Goal: Task Accomplishment & Management: Manage account settings

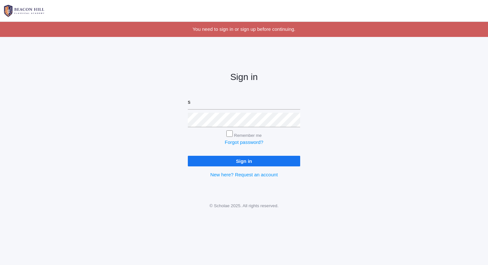
type input "sarah@beaconhillclassical.org"
click at [188, 156] on input "Sign in" at bounding box center [244, 161] width 112 height 11
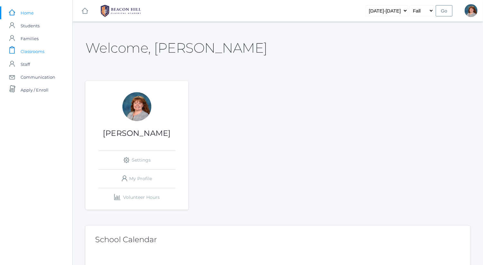
click at [51, 50] on link "icons/clipboard/plain Created with Sketch. Classrooms" at bounding box center [36, 51] width 72 height 13
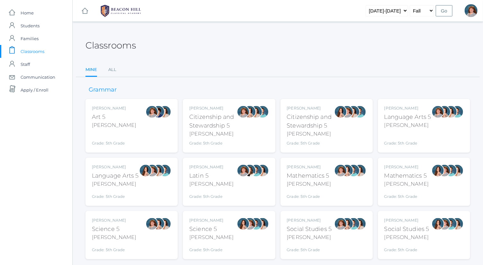
drag, startPoint x: 426, startPoint y: 109, endPoint x: 318, endPoint y: 59, distance: 119.5
drag, startPoint x: 318, startPoint y: 59, endPoint x: 462, endPoint y: 126, distance: 158.6
click at [462, 126] on div at bounding box center [457, 125] width 13 height 41
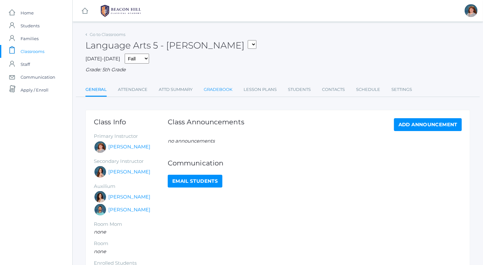
drag, startPoint x: 257, startPoint y: 93, endPoint x: 220, endPoint y: 93, distance: 37.0
click at [220, 93] on link "Gradebook" at bounding box center [218, 89] width 29 height 13
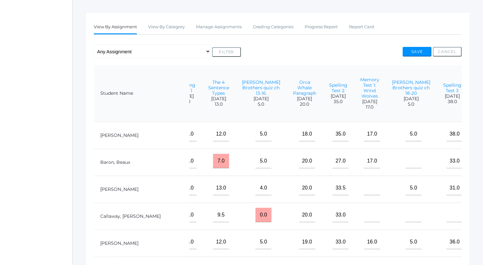
scroll to position [0, 246]
click at [483, 137] on input"] "text" at bounding box center [491, 134] width 16 height 14
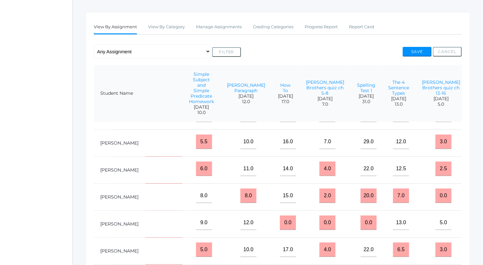
scroll to position [182, 65]
type input"] "8"
drag, startPoint x: 248, startPoint y: 225, endPoint x: 224, endPoint y: 223, distance: 24.6
click at [224, 223] on tr "Herrera, Levi 78% 9.0 12.0 0.0 0.0 0.0 13.0 5.0 20.0 35.0 16.0 5.0 38.0 8.0 7.0…" at bounding box center [395, 223] width 732 height 27
type input "15"
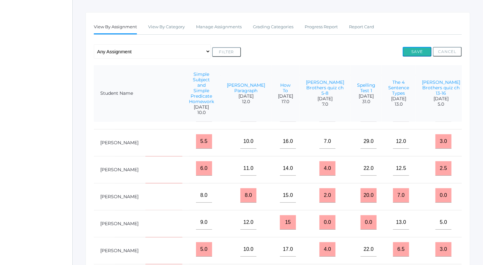
click at [413, 51] on button "Save" at bounding box center [417, 52] width 29 height 10
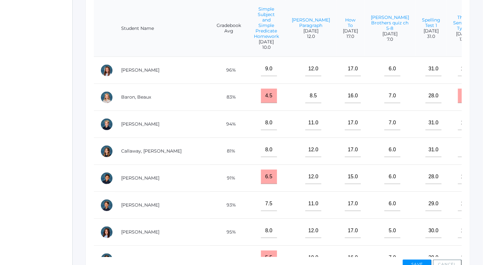
scroll to position [0, 267]
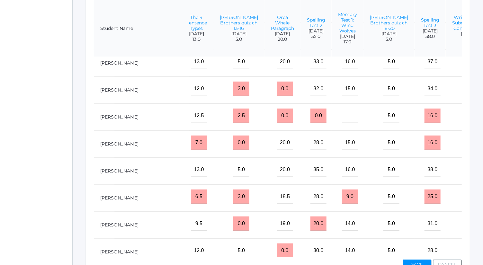
scroll to position [267, 267]
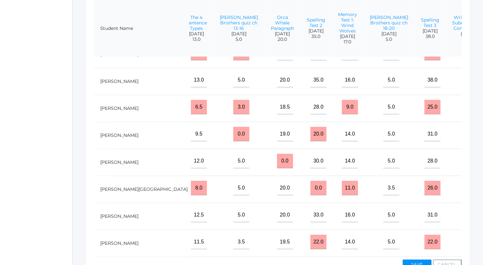
type input"] "31"
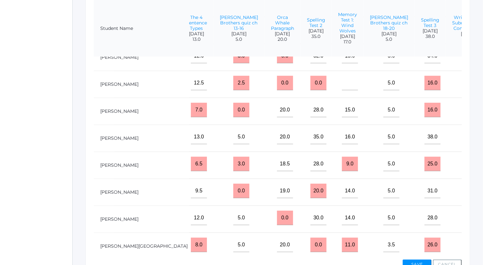
scroll to position [201, 267]
type input"] "32"
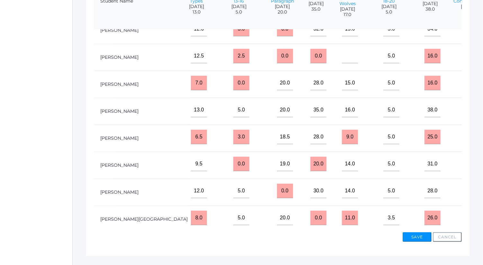
scroll to position [206, 0]
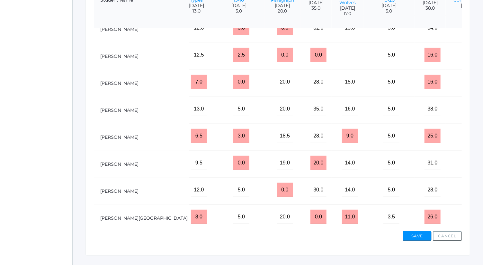
type input"] "34"
click at [420, 239] on button "Save" at bounding box center [417, 236] width 29 height 10
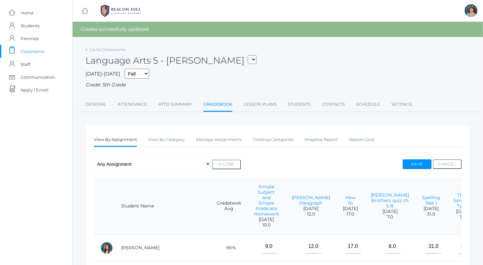
drag, startPoint x: 426, startPoint y: 168, endPoint x: 439, endPoint y: 150, distance: 21.6
drag, startPoint x: 439, startPoint y: 150, endPoint x: 424, endPoint y: 166, distance: 21.4
click at [424, 166] on button "Save" at bounding box center [417, 164] width 29 height 10
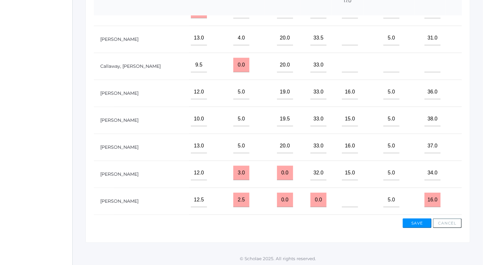
scroll to position [67, 267]
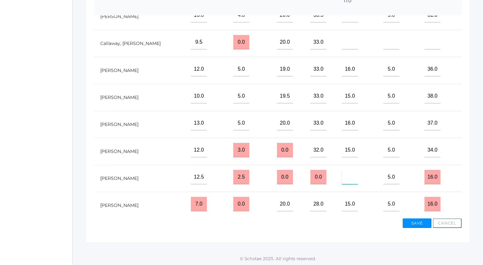
click at [342, 180] on input"] "text" at bounding box center [350, 177] width 16 height 14
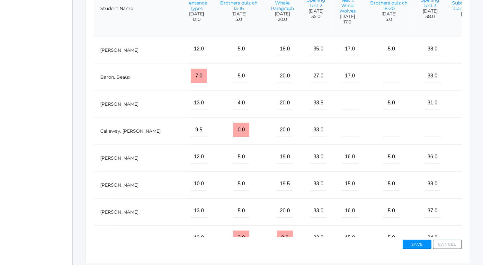
scroll to position [197, 0]
type input"] "16"
click at [342, 135] on input"] "text" at bounding box center [350, 130] width 16 height 14
type input"] "17"
click at [416, 244] on button "Save" at bounding box center [417, 245] width 29 height 10
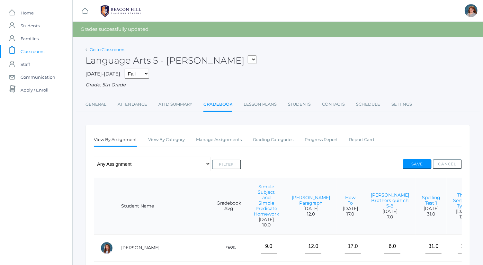
click at [117, 48] on link "Go to Classrooms" at bounding box center [108, 49] width 36 height 5
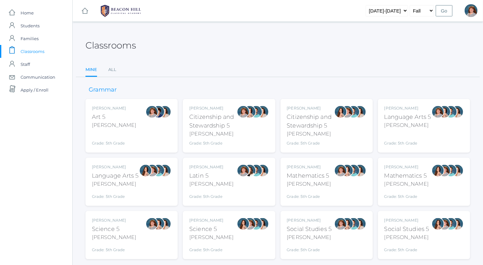
scroll to position [17, 0]
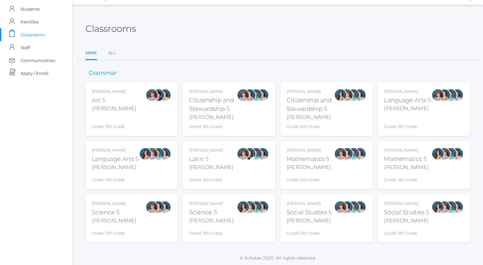
click at [142, 210] on div "Sarah Bence Science 5 Bence Grade: 5th Grade 05SCI" at bounding box center [131, 218] width 79 height 35
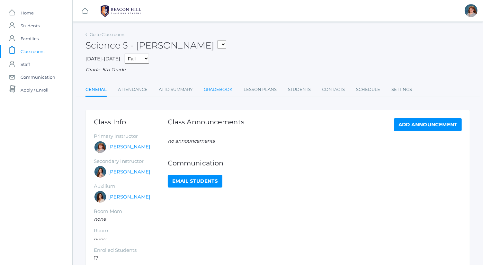
click at [214, 88] on link "Gradebook" at bounding box center [218, 89] width 29 height 13
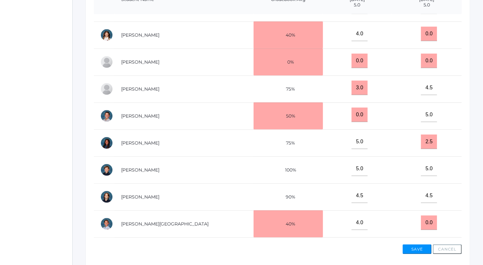
scroll to position [182, 0]
click at [352, 56] on input "0.0" at bounding box center [360, 60] width 16 height 14
drag, startPoint x: 346, startPoint y: 58, endPoint x: 335, endPoint y: 58, distance: 10.9
click at [352, 58] on input "0.0" at bounding box center [360, 60] width 16 height 14
type input "2.5"
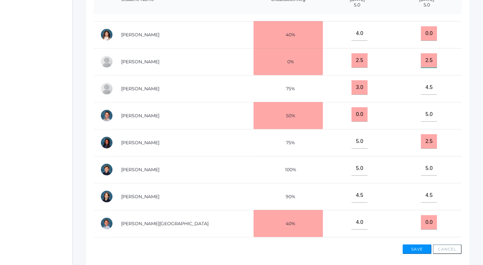
type input "2.5"
click at [420, 248] on button "Save" at bounding box center [417, 250] width 29 height 10
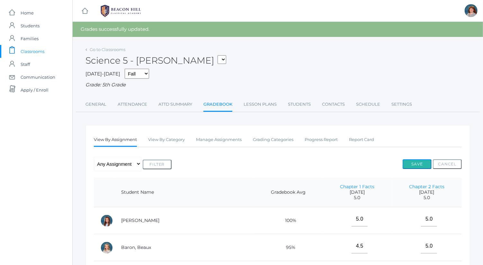
click at [415, 160] on button "Save" at bounding box center [417, 164] width 29 height 10
click at [117, 50] on link "Go to Classrooms" at bounding box center [108, 49] width 36 height 5
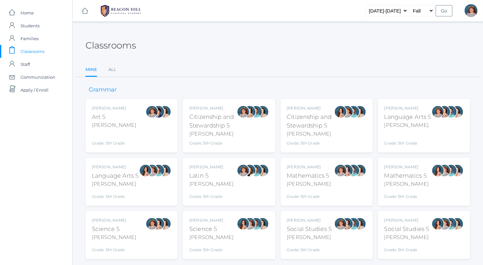
scroll to position [17, 0]
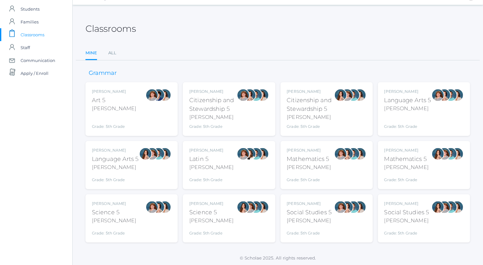
drag, startPoint x: 324, startPoint y: 212, endPoint x: 299, endPoint y: 207, distance: 25.7
drag, startPoint x: 299, startPoint y: 207, endPoint x: 313, endPoint y: 227, distance: 24.4
click at [313, 227] on div "Sarah Bence Social Studies 5 Bence Grade: 5th Grade 05SOCS" at bounding box center [309, 218] width 45 height 35
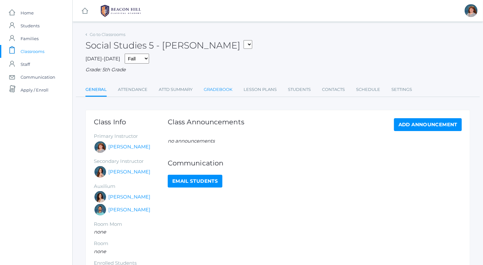
click at [211, 94] on link "Gradebook" at bounding box center [218, 89] width 29 height 13
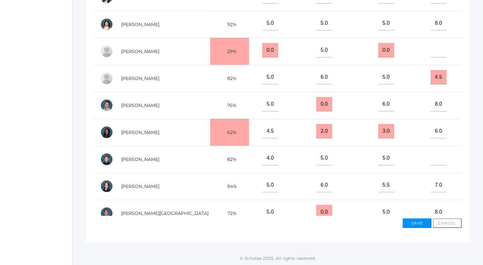
scroll to position [184, 0]
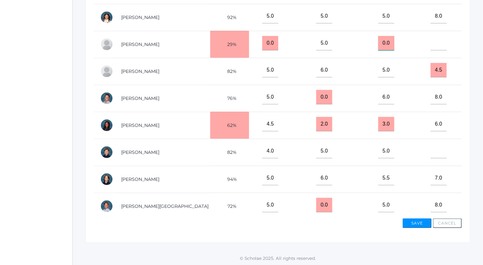
click at [378, 40] on input "0.0" at bounding box center [386, 43] width 16 height 14
drag, startPoint x: 472, startPoint y: 54, endPoint x: 481, endPoint y: 95, distance: 41.9
click at [481, 95] on div "Go to Classrooms Social Studies 5 - Bence 05ART - Art 5 Bence 05CITIZEN - Citiz…" at bounding box center [278, 34] width 410 height 417
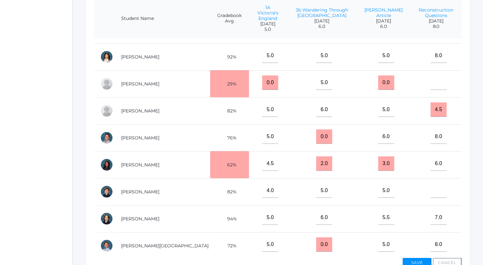
scroll to position [154, 0]
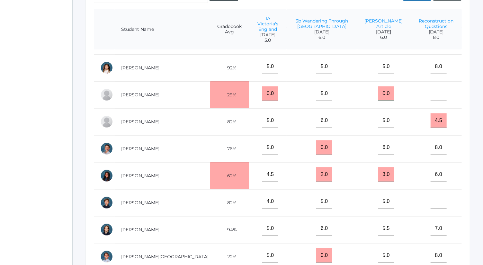
drag, startPoint x: 375, startPoint y: 86, endPoint x: 363, endPoint y: 85, distance: 12.2
click at [378, 86] on input "0.0" at bounding box center [386, 93] width 16 height 14
type input "3"
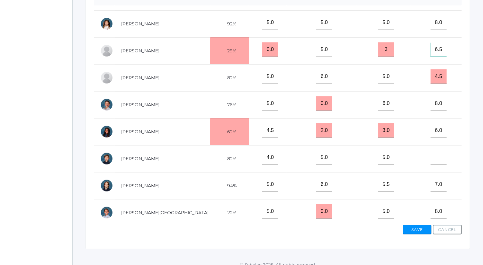
scroll to position [201, 0]
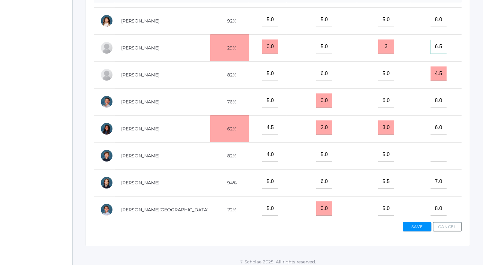
type input"] "6.5"
click at [419, 225] on button "Save" at bounding box center [417, 227] width 29 height 10
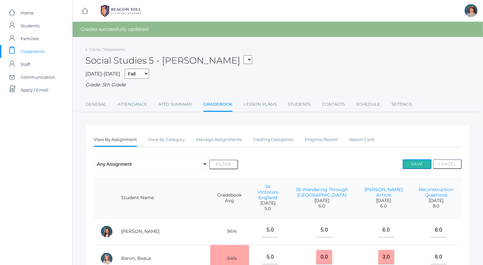
click at [421, 162] on button "Save" at bounding box center [417, 164] width 29 height 10
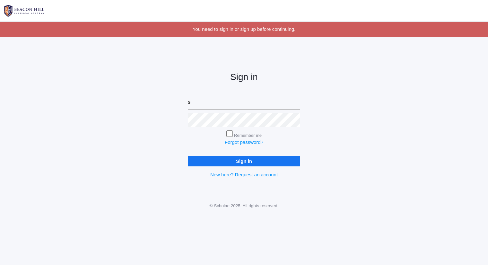
type input "[PERSON_NAME][EMAIL_ADDRESS][DOMAIN_NAME]"
click at [188, 156] on input "Sign in" at bounding box center [244, 161] width 112 height 11
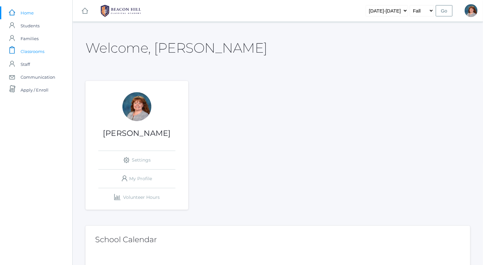
click at [50, 52] on link "icons/clipboard/plain Created with Sketch. Classrooms" at bounding box center [36, 51] width 72 height 13
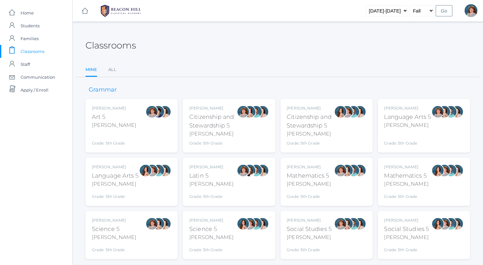
click at [397, 123] on div "Bence" at bounding box center [407, 125] width 47 height 8
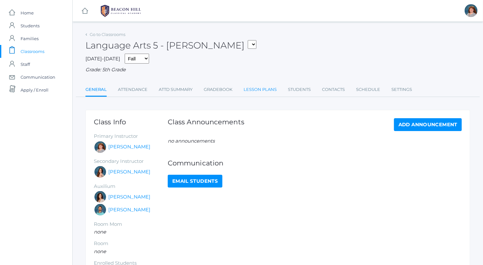
click at [261, 90] on link "Lesson Plans" at bounding box center [260, 89] width 33 height 13
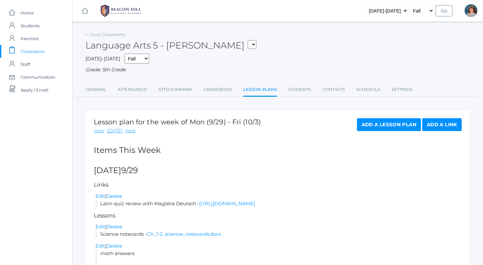
click at [214, 90] on link "Gradebook" at bounding box center [217, 89] width 29 height 13
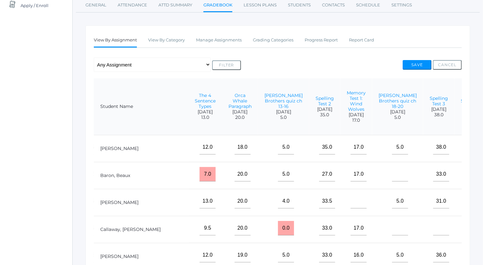
scroll to position [0, 267]
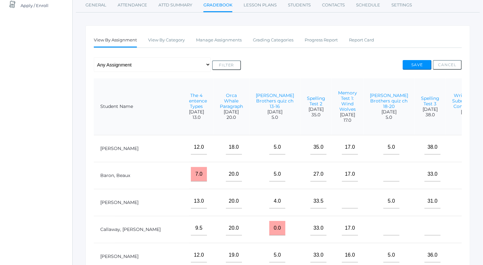
type input"] "39"
click at [418, 63] on button "Save" at bounding box center [417, 65] width 29 height 10
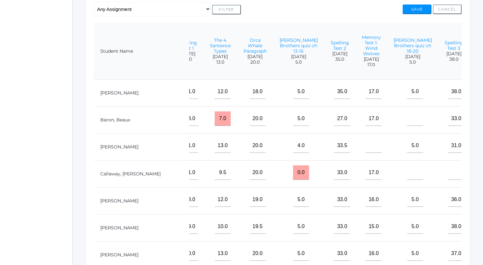
scroll to position [0, 267]
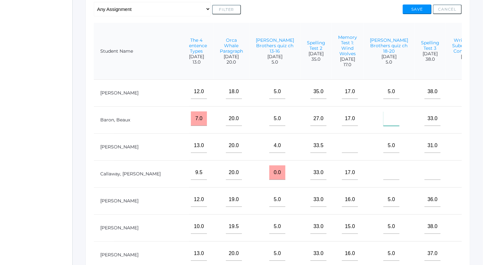
click at [383, 121] on input"] "text" at bounding box center [391, 118] width 16 height 14
type input"] "0"
click at [342, 153] on input"] "text" at bounding box center [350, 145] width 16 height 14
type input"] "0"
click at [383, 179] on input"] "text" at bounding box center [391, 172] width 16 height 14
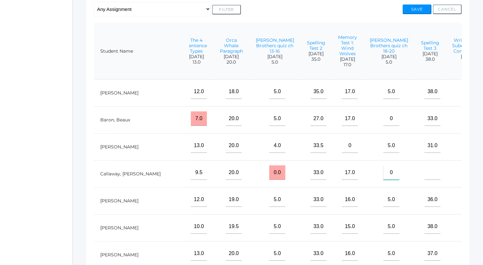
type input"] "0"
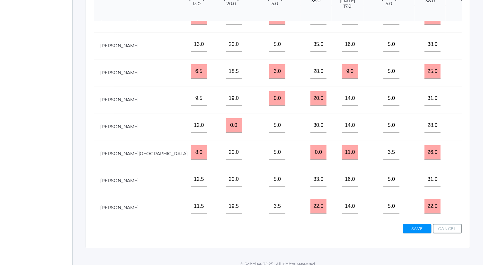
scroll to position [234, 267]
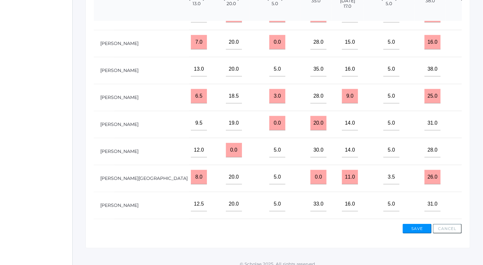
type input"] "0"
click at [422, 226] on button "Save" at bounding box center [417, 229] width 29 height 10
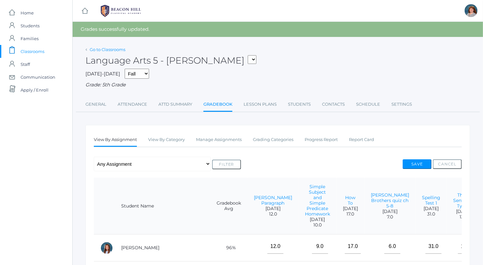
click at [116, 49] on link "Go to Classrooms" at bounding box center [108, 49] width 36 height 5
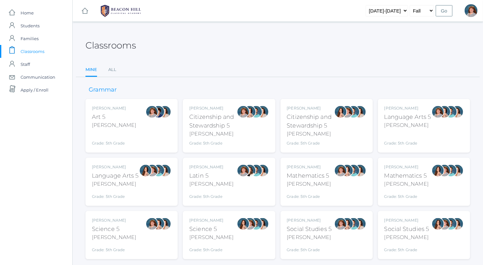
click at [349, 179] on div at bounding box center [347, 181] width 13 height 35
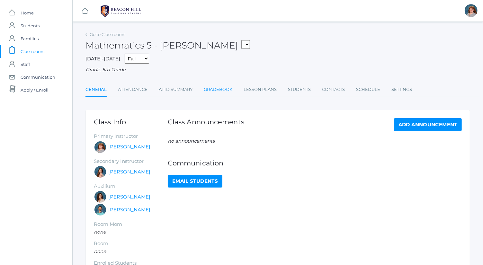
click at [229, 92] on link "Gradebook" at bounding box center [218, 89] width 29 height 13
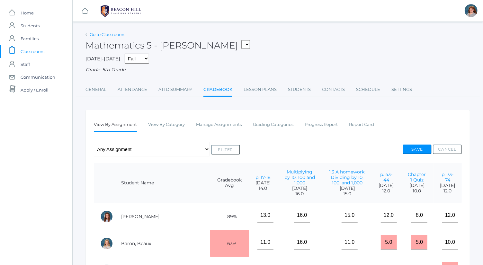
click at [115, 33] on link "Go to Classrooms" at bounding box center [108, 34] width 36 height 5
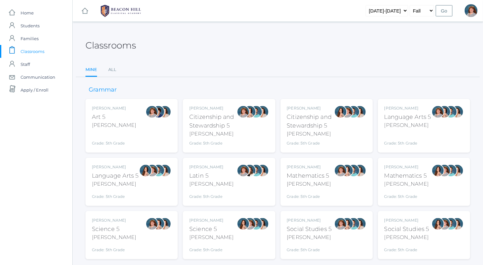
scroll to position [17, 0]
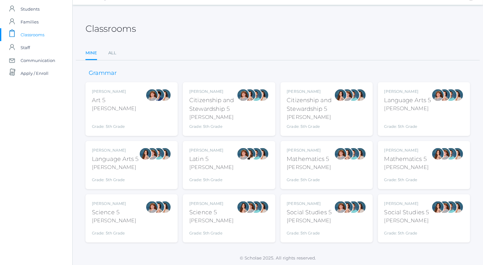
click at [110, 222] on div "[PERSON_NAME]" at bounding box center [114, 221] width 44 height 8
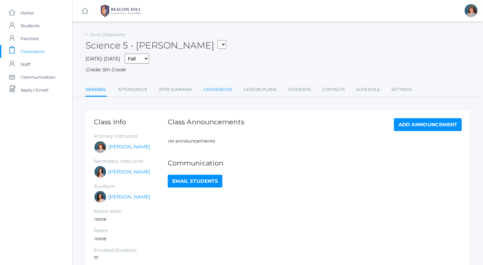
click at [225, 86] on link "Gradebook" at bounding box center [218, 89] width 29 height 13
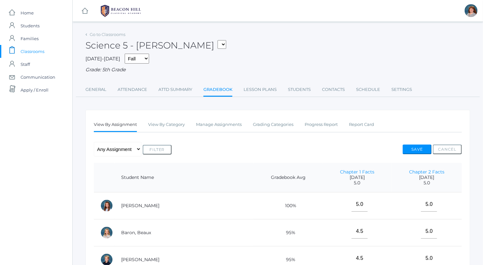
click at [249, 125] on ul "View By Assignment View By Category Manage Assignments Grading Categories Progr…" at bounding box center [278, 125] width 368 height 14
click at [228, 122] on link "Manage Assignments" at bounding box center [219, 124] width 46 height 13
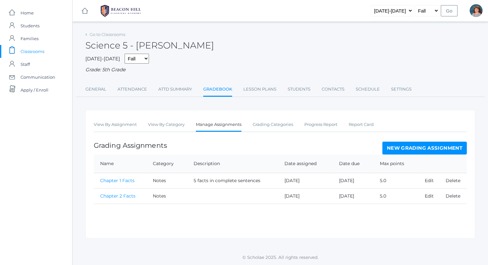
click at [415, 144] on link "New Grading Assignment" at bounding box center [425, 148] width 85 height 13
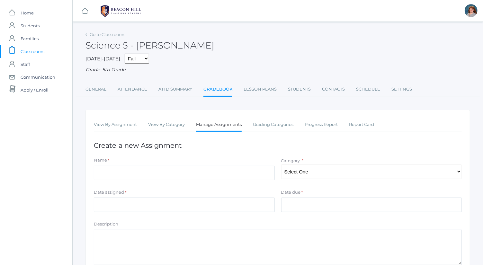
click at [217, 164] on div "Name *" at bounding box center [184, 161] width 181 height 9
click at [222, 176] on input "Name" at bounding box center [184, 173] width 181 height 14
type input "T"
type input "Chapters 1-2 Test"
click at [326, 168] on select "Select One Tests Notes Projects" at bounding box center [371, 172] width 181 height 14
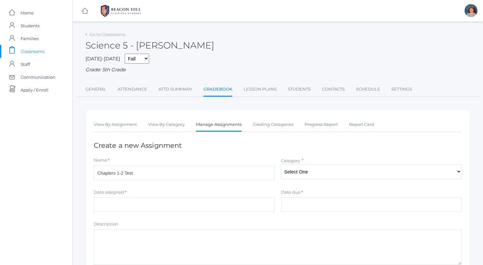
select select "1045"
click at [281, 165] on select "Select One Tests Notes Projects" at bounding box center [371, 172] width 181 height 14
click at [247, 203] on input "Date assigned" at bounding box center [184, 205] width 181 height 14
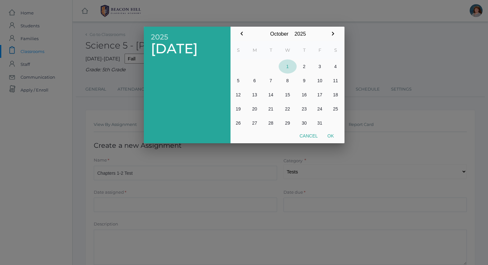
click at [291, 69] on button "1" at bounding box center [288, 66] width 18 height 14
click at [335, 139] on button "Ok" at bounding box center [331, 136] width 16 height 12
type input "[DATE]"
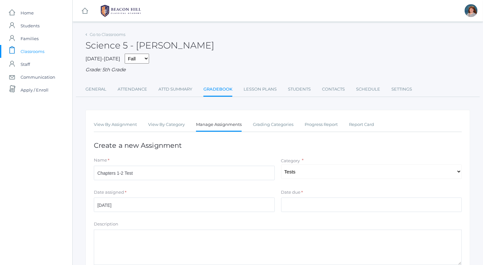
click at [313, 197] on div "Date due *" at bounding box center [371, 193] width 181 height 9
click at [314, 198] on input "Date due" at bounding box center [371, 205] width 181 height 14
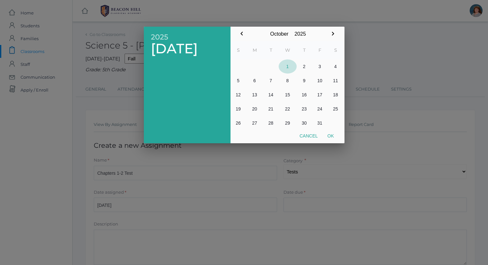
click at [291, 67] on button "1" at bounding box center [288, 66] width 18 height 14
click at [332, 138] on button "Ok" at bounding box center [331, 136] width 16 height 12
type input "[DATE]"
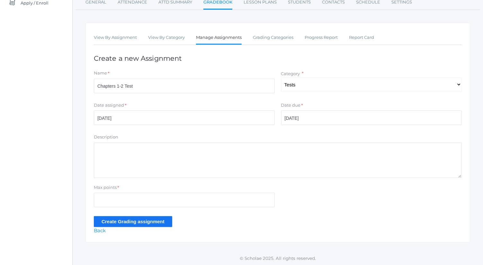
scroll to position [87, 0]
click at [172, 202] on input "Max points" at bounding box center [184, 200] width 181 height 14
type input "35"
click at [153, 220] on input "Create Grading assignment" at bounding box center [133, 222] width 78 height 11
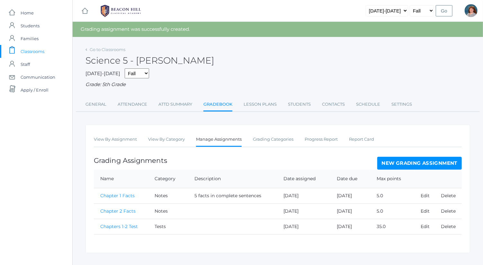
click at [111, 53] on div "Science 5 - [PERSON_NAME]" at bounding box center [277, 57] width 385 height 24
click at [111, 49] on link "Go to Classrooms" at bounding box center [108, 49] width 36 height 5
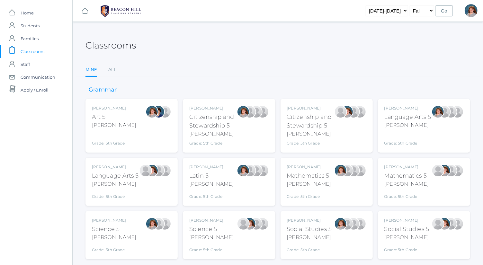
scroll to position [17, 0]
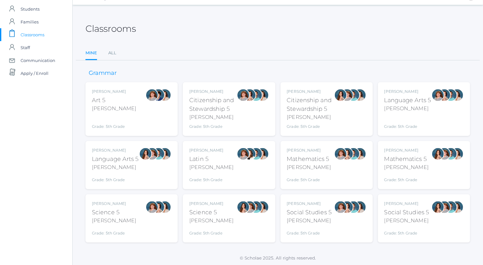
click at [408, 99] on div "Language Arts 5" at bounding box center [407, 100] width 47 height 9
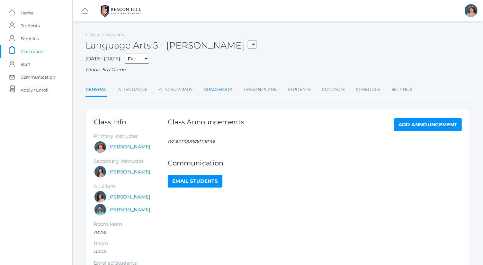
click at [225, 88] on link "Gradebook" at bounding box center [218, 89] width 29 height 13
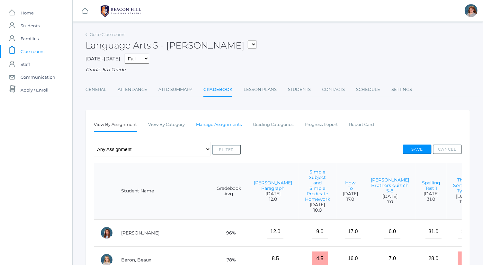
click at [234, 124] on link "Manage Assignments" at bounding box center [219, 124] width 46 height 13
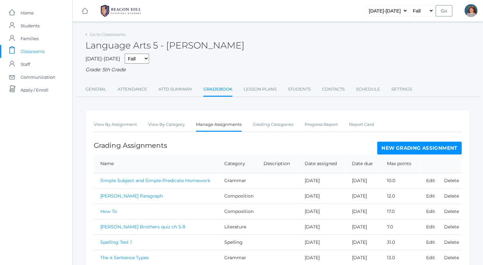
click at [406, 145] on link "New Grading Assignment" at bounding box center [419, 148] width 85 height 13
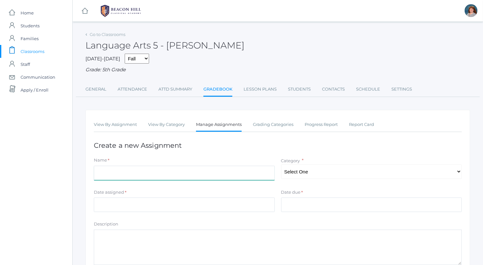
click at [193, 177] on input "Name" at bounding box center [184, 173] width 181 height 14
type input "Grammar Test 1: Sentences"
click at [338, 171] on select "Select One Spelling Composition Grammar Literature Memory" at bounding box center [371, 172] width 181 height 14
select select "1035"
click at [281, 165] on select "Select One Spelling Composition Grammar Literature Memory" at bounding box center [371, 172] width 181 height 14
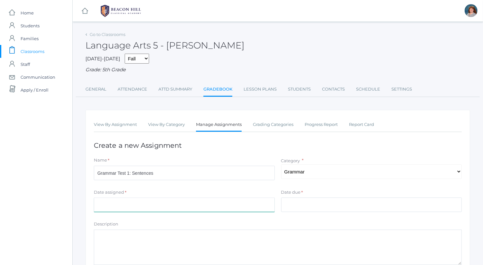
click at [242, 204] on input "Date assigned" at bounding box center [184, 205] width 181 height 14
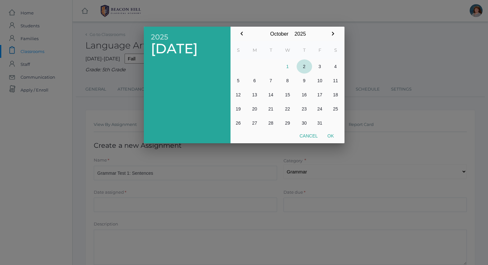
click at [304, 64] on button "2" at bounding box center [304, 66] width 15 height 14
click at [331, 134] on button "Ok" at bounding box center [331, 136] width 16 height 12
type input "2025-10-02"
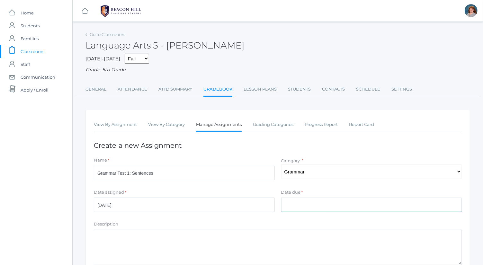
click at [314, 202] on input "Date due" at bounding box center [371, 205] width 181 height 14
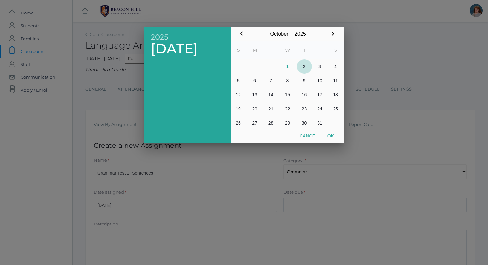
click at [306, 67] on button "2" at bounding box center [304, 66] width 15 height 14
click at [333, 139] on button "Ok" at bounding box center [331, 136] width 16 height 12
type input "2025-10-02"
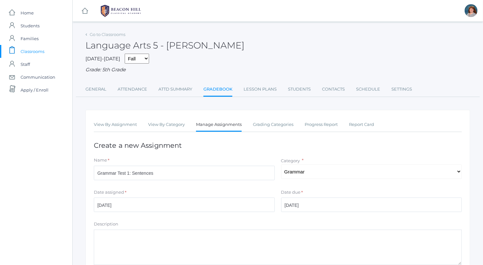
scroll to position [87, 0]
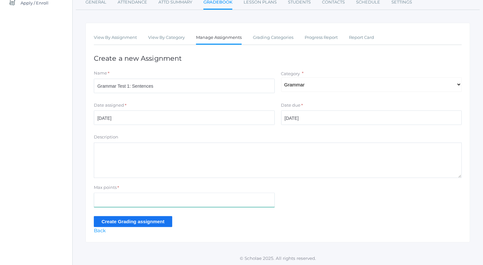
click at [196, 202] on input "Max points" at bounding box center [184, 200] width 181 height 14
type input "41"
click at [151, 221] on input "Create Grading assignment" at bounding box center [133, 221] width 78 height 11
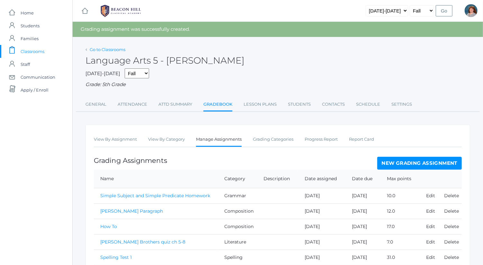
click at [113, 48] on link "Go to Classrooms" at bounding box center [108, 49] width 36 height 5
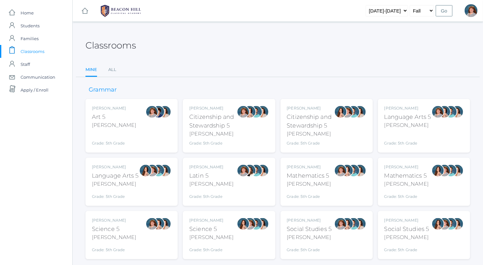
click at [317, 191] on div "Grade: 5th Grade" at bounding box center [309, 195] width 44 height 9
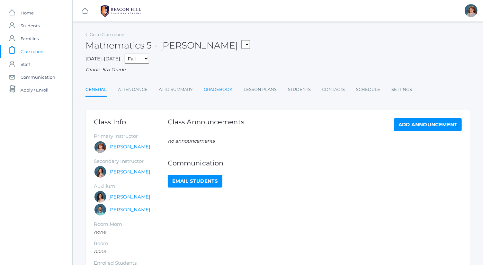
click at [218, 91] on link "Gradebook" at bounding box center [218, 89] width 29 height 13
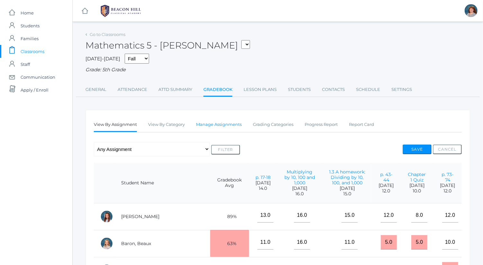
click at [232, 125] on link "Manage Assignments" at bounding box center [219, 124] width 46 height 13
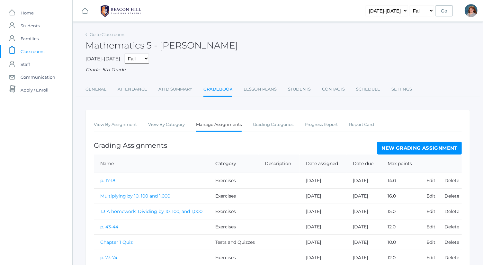
click at [399, 151] on link "New Grading Assignment" at bounding box center [419, 148] width 85 height 13
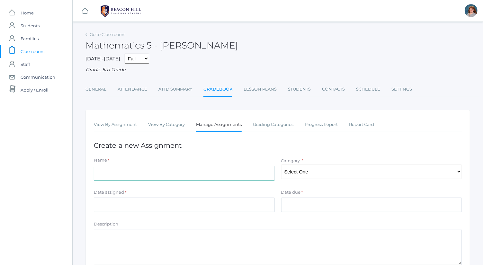
click at [193, 171] on input "Name" at bounding box center [184, 173] width 181 height 14
type input "T"
type input "Chapter 1 Test"
click at [336, 173] on select "Select One Exercises Tests and Quizzes Participation" at bounding box center [371, 172] width 181 height 14
select select "1038"
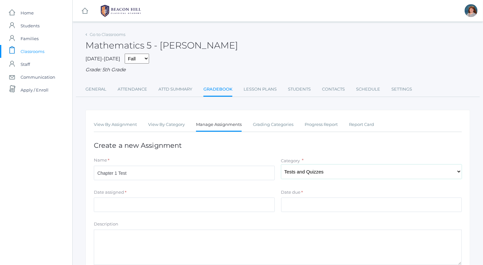
click at [281, 165] on select "Select One Exercises Tests and Quizzes Participation" at bounding box center [371, 172] width 181 height 14
click at [240, 199] on input "Date assigned" at bounding box center [184, 205] width 181 height 14
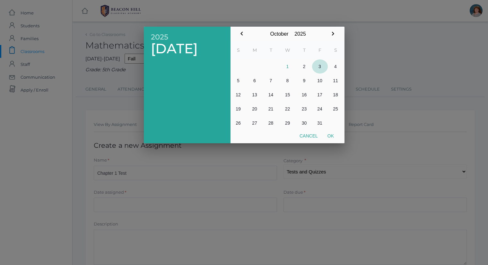
click at [323, 70] on button "3" at bounding box center [320, 66] width 16 height 14
click at [330, 133] on button "Ok" at bounding box center [331, 136] width 16 height 12
type input "[DATE]"
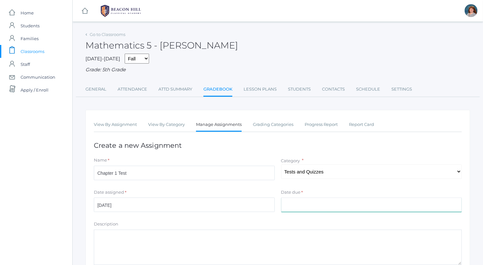
click at [321, 204] on input "Date due" at bounding box center [371, 205] width 181 height 14
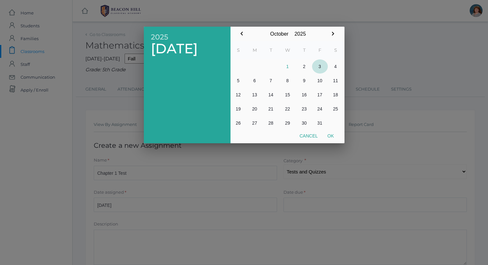
click at [317, 66] on button "3" at bounding box center [320, 66] width 16 height 14
click at [331, 138] on button "Ok" at bounding box center [331, 136] width 16 height 12
type input "[DATE]"
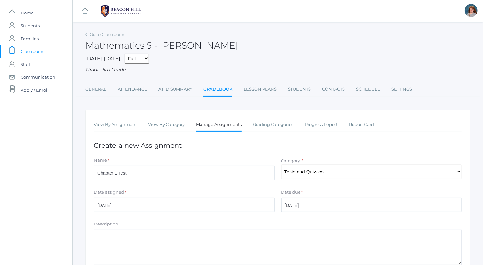
scroll to position [87, 0]
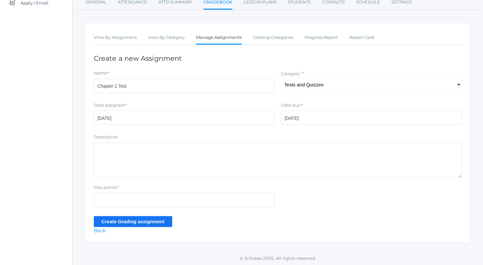
click at [188, 183] on form "Name * Chapter 1 Test Category * Select One Exercises Tests and Quizzes Partici…" at bounding box center [278, 148] width 368 height 157
click at [188, 203] on input "Max points" at bounding box center [184, 200] width 181 height 14
type input "23"
click at [159, 217] on input "Create Grading assignment" at bounding box center [133, 221] width 78 height 11
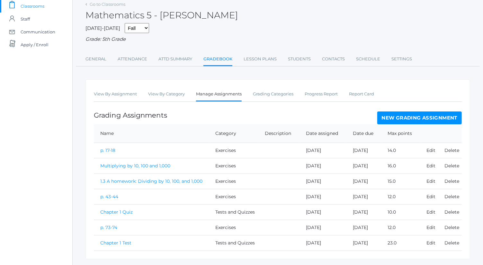
scroll to position [61, 0]
